Goal: Check status: Check status

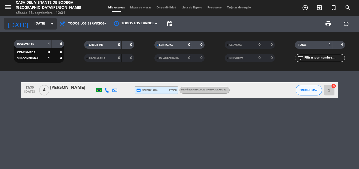
click at [51, 23] on icon "arrow_drop_down" at bounding box center [52, 24] width 6 height 6
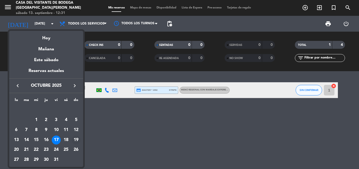
click at [78, 140] on div "19" at bounding box center [76, 140] width 9 height 9
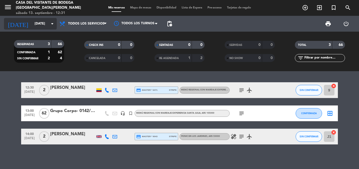
click at [52, 23] on icon "arrow_drop_down" at bounding box center [52, 24] width 6 height 6
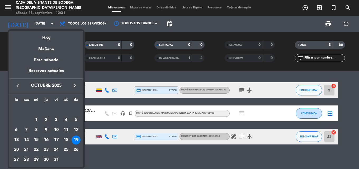
click at [17, 86] on icon "keyboard_arrow_left" at bounding box center [18, 86] width 6 height 6
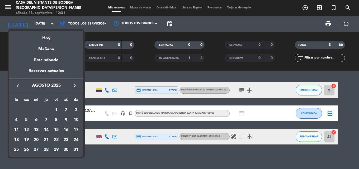
click at [72, 85] on icon "keyboard_arrow_right" at bounding box center [75, 86] width 6 height 6
click at [73, 129] on div "14" at bounding box center [76, 130] width 9 height 9
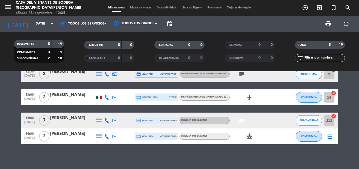
scroll to position [34, 0]
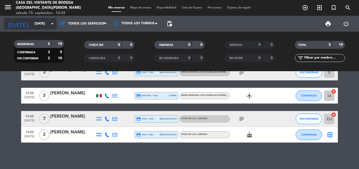
click at [40, 20] on input "[DATE]" at bounding box center [54, 23] width 45 height 9
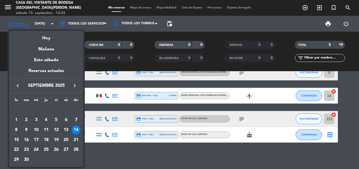
click at [16, 138] on div "15" at bounding box center [16, 140] width 9 height 9
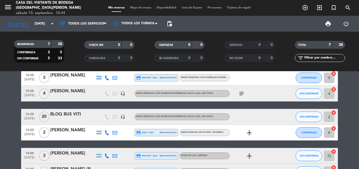
scroll to position [0, 0]
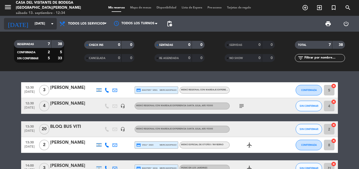
click at [32, 19] on input "[DATE]" at bounding box center [54, 23] width 45 height 9
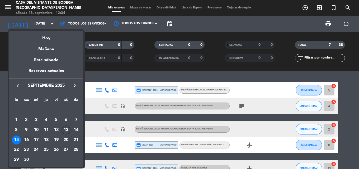
click at [27, 137] on div "16" at bounding box center [26, 140] width 9 height 9
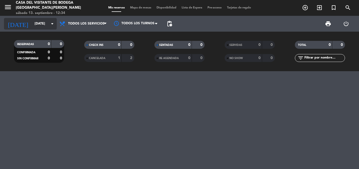
click at [43, 23] on input "[DATE]" at bounding box center [54, 23] width 45 height 9
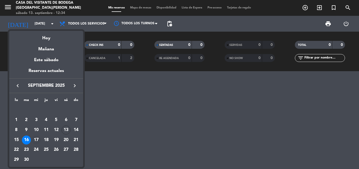
click at [35, 139] on div "17" at bounding box center [36, 140] width 9 height 9
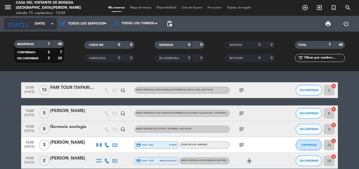
click at [40, 24] on input "[DATE]" at bounding box center [54, 23] width 45 height 9
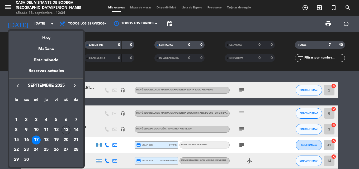
click at [48, 143] on div "18" at bounding box center [46, 140] width 9 height 9
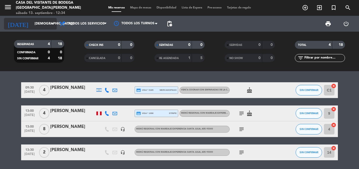
click at [42, 27] on input "[DEMOGRAPHIC_DATA][DATE]" at bounding box center [54, 23] width 45 height 9
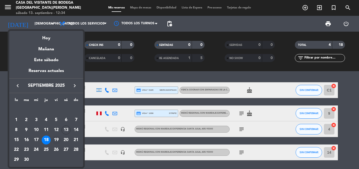
click at [57, 140] on div "19" at bounding box center [56, 140] width 9 height 9
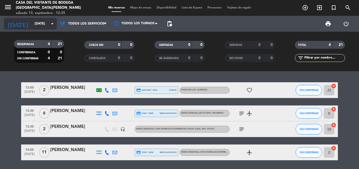
click at [41, 21] on input "[DATE]" at bounding box center [54, 23] width 45 height 9
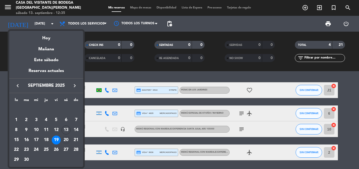
click at [62, 138] on td "20" at bounding box center [66, 140] width 10 height 10
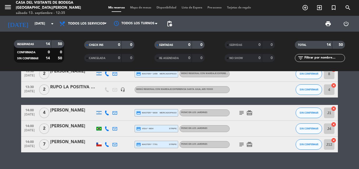
scroll to position [184, 0]
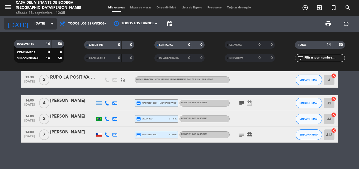
click at [44, 25] on input "[DATE]" at bounding box center [54, 23] width 45 height 9
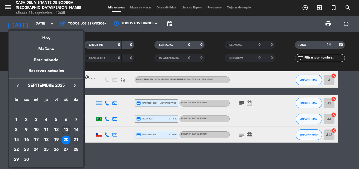
click at [78, 139] on div "21" at bounding box center [76, 140] width 9 height 9
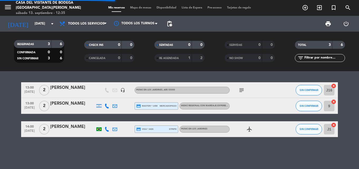
scroll to position [0, 0]
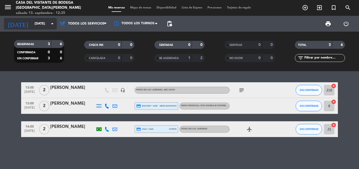
click at [41, 23] on input "[DATE]" at bounding box center [54, 23] width 45 height 9
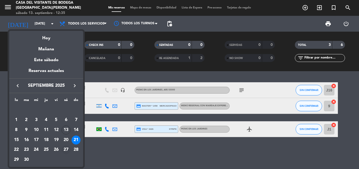
click at [68, 149] on div "27" at bounding box center [66, 150] width 9 height 9
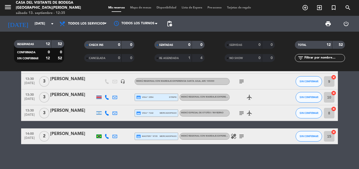
scroll to position [159, 0]
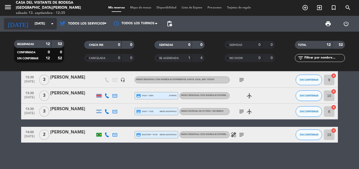
click at [54, 25] on icon "arrow_drop_down" at bounding box center [52, 24] width 6 height 6
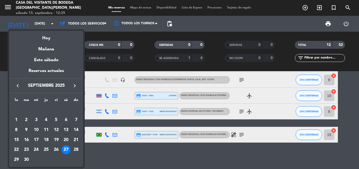
click at [77, 151] on div "28" at bounding box center [76, 150] width 9 height 9
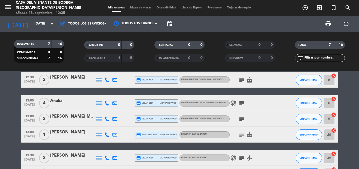
scroll to position [0, 0]
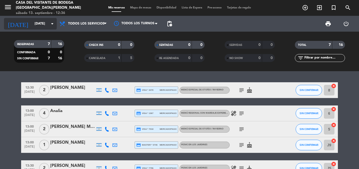
click at [49, 25] on icon "arrow_drop_down" at bounding box center [52, 24] width 6 height 6
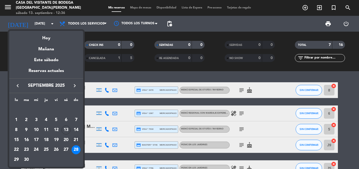
click at [76, 143] on div "21" at bounding box center [76, 140] width 9 height 9
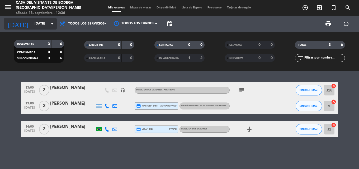
click at [38, 26] on input "[DATE]" at bounding box center [54, 23] width 45 height 9
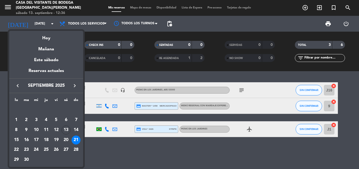
click at [73, 85] on icon "keyboard_arrow_right" at bounding box center [75, 86] width 6 height 6
click at [47, 121] on div "2" at bounding box center [46, 120] width 9 height 9
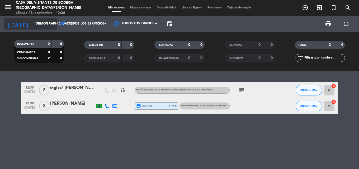
click at [38, 24] on input "[DEMOGRAPHIC_DATA][DATE]" at bounding box center [54, 23] width 45 height 9
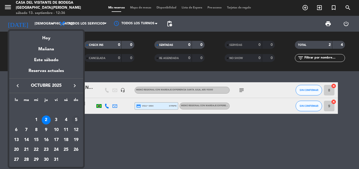
click at [75, 121] on div "5" at bounding box center [76, 120] width 9 height 9
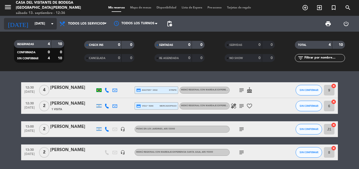
click at [47, 27] on input "[DATE]" at bounding box center [54, 23] width 45 height 9
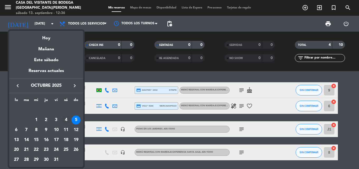
click at [64, 120] on div "4" at bounding box center [66, 120] width 9 height 9
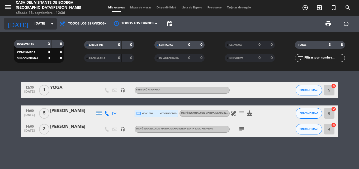
click at [53, 27] on input "[DATE]" at bounding box center [54, 23] width 45 height 9
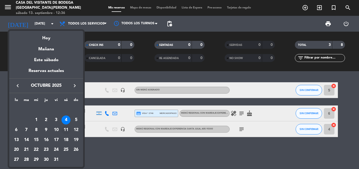
click at [66, 130] on div "11" at bounding box center [66, 130] width 9 height 9
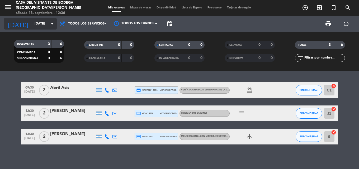
click at [48, 22] on input "[DATE]" at bounding box center [54, 23] width 45 height 9
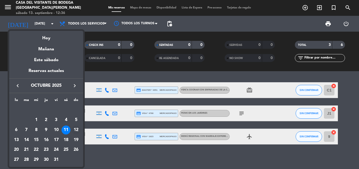
click at [76, 131] on div "12" at bounding box center [76, 130] width 9 height 9
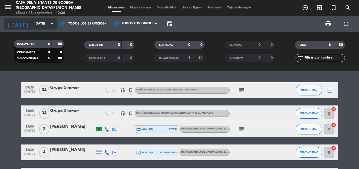
click at [40, 25] on input "[DATE]" at bounding box center [54, 23] width 45 height 9
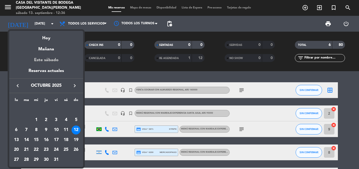
click at [53, 53] on div "Este sábado" at bounding box center [46, 60] width 74 height 15
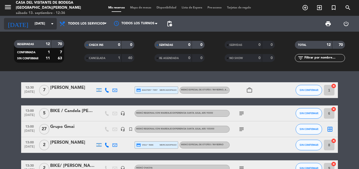
click at [42, 27] on input "[DATE]" at bounding box center [54, 23] width 45 height 9
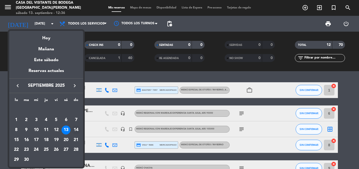
click at [79, 127] on div "14" at bounding box center [76, 130] width 9 height 9
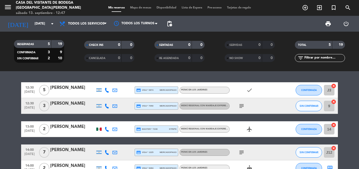
click at [0, 98] on bookings-row "12:30 [DATE] 5 [PERSON_NAME] credit_card visa * 0874 mercadopago Picnic en los …" at bounding box center [179, 129] width 359 height 94
click at [251, 92] on icon "check" at bounding box center [250, 90] width 6 height 6
click at [240, 106] on icon "subject" at bounding box center [242, 106] width 6 height 6
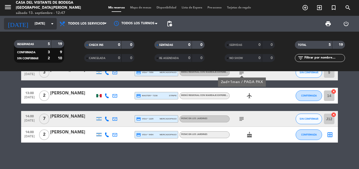
click at [32, 26] on input "[DATE]" at bounding box center [54, 23] width 45 height 9
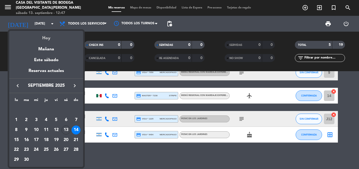
click at [28, 39] on div "Hoy" at bounding box center [46, 36] width 74 height 11
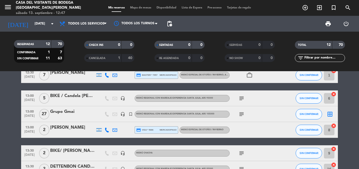
scroll to position [0, 0]
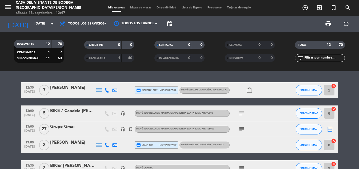
click at [248, 94] on div "work_outline" at bounding box center [254, 90] width 48 height 16
click at [248, 92] on icon "work_outline" at bounding box center [250, 90] width 6 height 6
click at [234, 75] on div "12:30 [DATE] 7 [PERSON_NAME] credit_card master * 7957 mercadopago Menú especia…" at bounding box center [179, 120] width 359 height 98
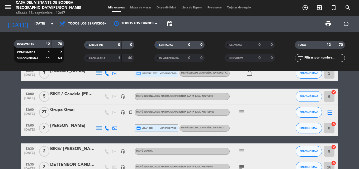
scroll to position [26, 0]
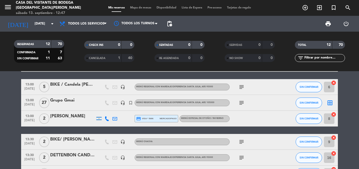
click at [240, 89] on icon "subject" at bounding box center [242, 87] width 6 height 6
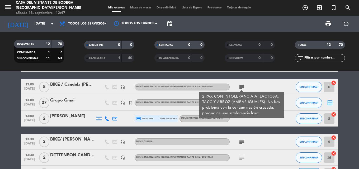
click at [240, 89] on icon "subject" at bounding box center [242, 87] width 6 height 6
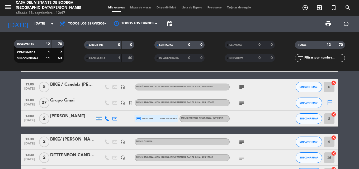
click at [241, 103] on icon "subject" at bounding box center [242, 103] width 6 height 6
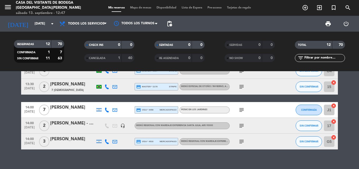
scroll to position [152, 0]
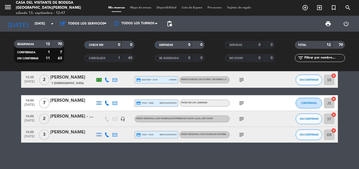
click at [240, 117] on icon "subject" at bounding box center [242, 119] width 6 height 6
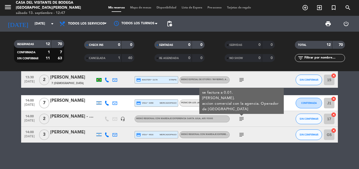
click at [241, 132] on icon "subject" at bounding box center [242, 135] width 6 height 6
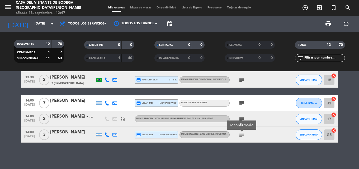
click at [236, 154] on div "12:30 [DATE] 7 [PERSON_NAME] credit_card master * 7957 mercadopago Menú especia…" at bounding box center [179, 120] width 359 height 98
click at [242, 102] on icon "subject" at bounding box center [242, 103] width 6 height 6
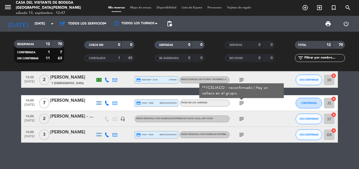
click at [189, 92] on div "12:30 [DATE] 7 [PERSON_NAME] credit_card master * 7957 mercadopago Menú especia…" at bounding box center [179, 36] width 317 height 212
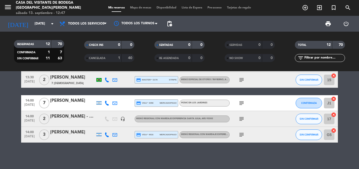
click at [98, 102] on div at bounding box center [98, 102] width 5 height 3
click at [107, 104] on icon at bounding box center [107, 103] width 5 height 5
click at [115, 104] on icon at bounding box center [115, 103] width 5 height 5
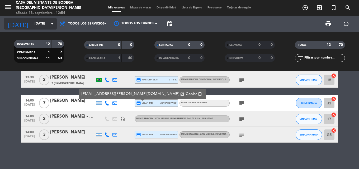
click at [34, 22] on input "[DATE]" at bounding box center [54, 23] width 45 height 9
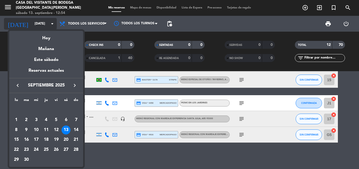
click at [34, 22] on div at bounding box center [179, 84] width 359 height 169
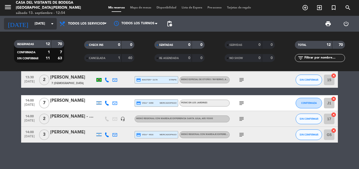
click at [34, 22] on input "[DATE]" at bounding box center [54, 23] width 45 height 9
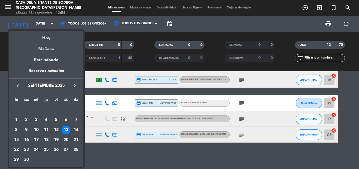
click at [42, 46] on div "Mañana" at bounding box center [46, 47] width 74 height 11
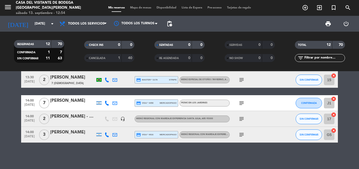
type input "[DATE]"
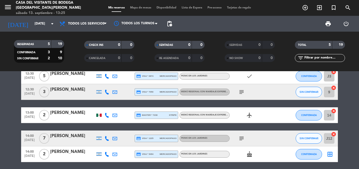
scroll to position [34, 0]
